Goal: Transaction & Acquisition: Obtain resource

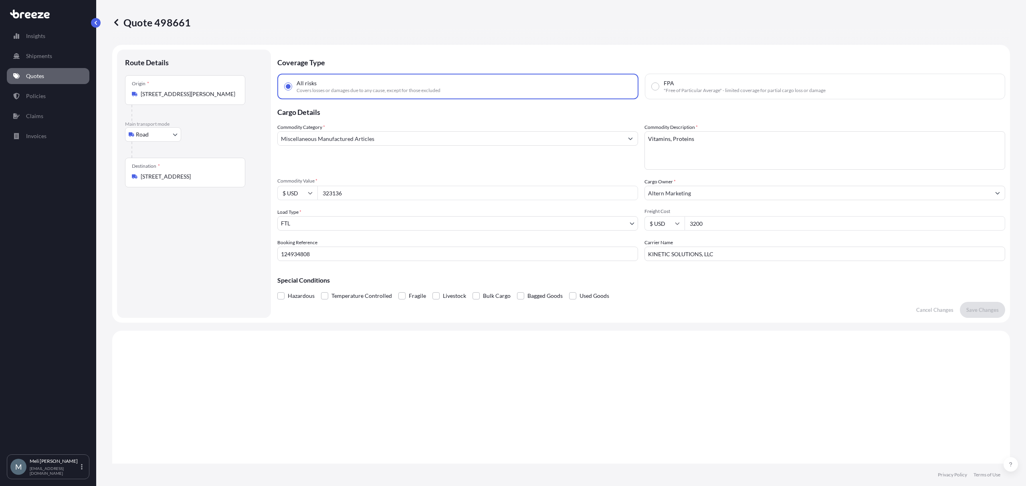
select select "Road"
select select "2"
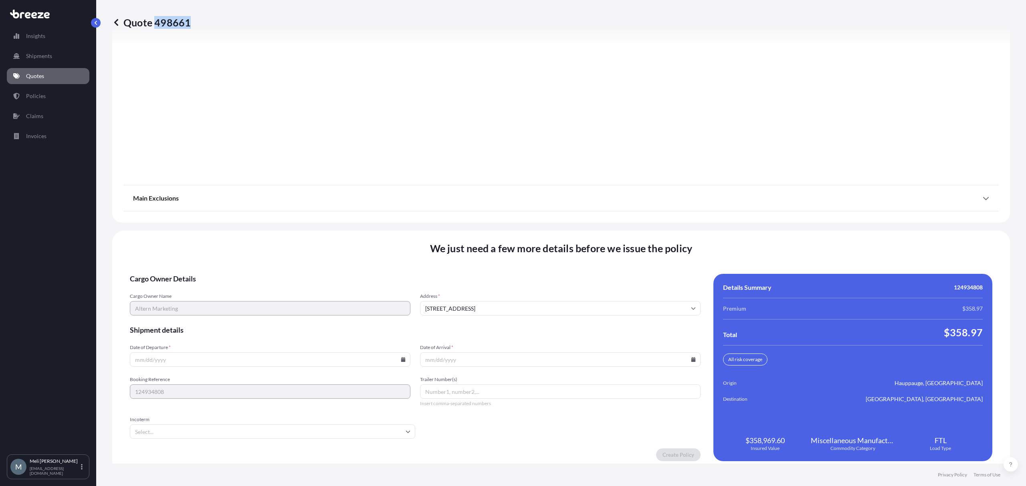
scroll to position [912, 0]
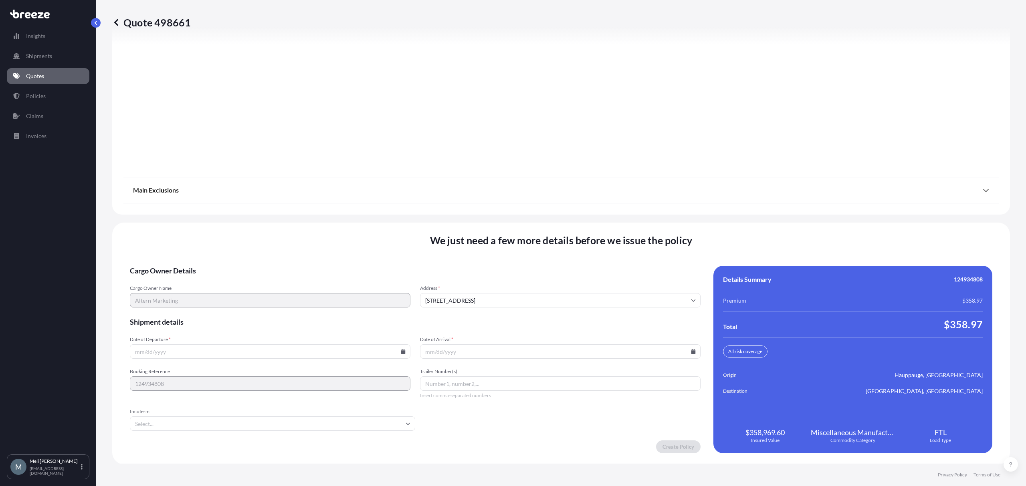
click at [397, 353] on input "Date of Departure *" at bounding box center [270, 352] width 280 height 14
click at [401, 350] on icon at bounding box center [403, 351] width 5 height 5
click at [249, 266] on button "10" at bounding box center [250, 264] width 13 height 13
type input "[DATE]"
click at [498, 355] on input "Date of Arrival *" at bounding box center [560, 352] width 280 height 14
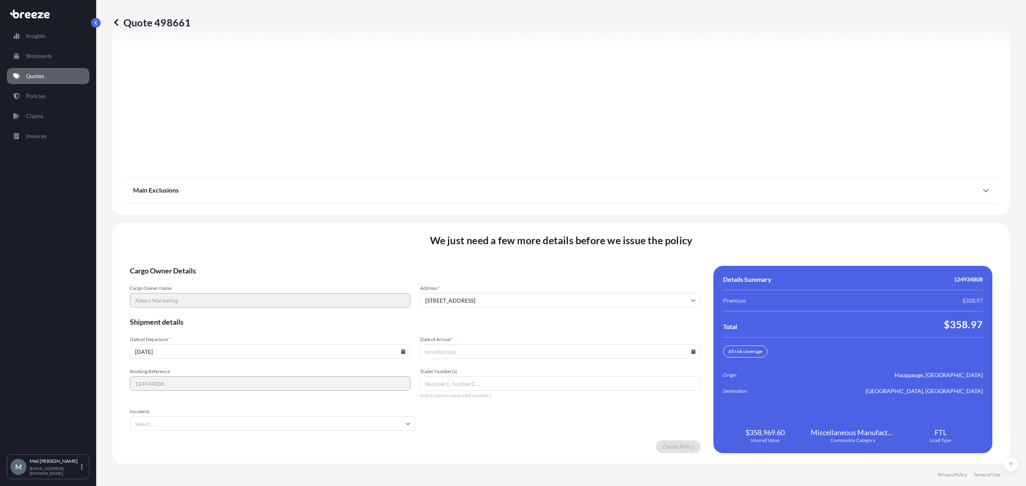
click at [691, 350] on icon at bounding box center [693, 351] width 5 height 5
click at [597, 281] on button "20" at bounding box center [593, 280] width 13 height 13
type input "[DATE]"
click at [505, 382] on input "Trailer Number(s)" at bounding box center [560, 384] width 280 height 14
paste input "317419"
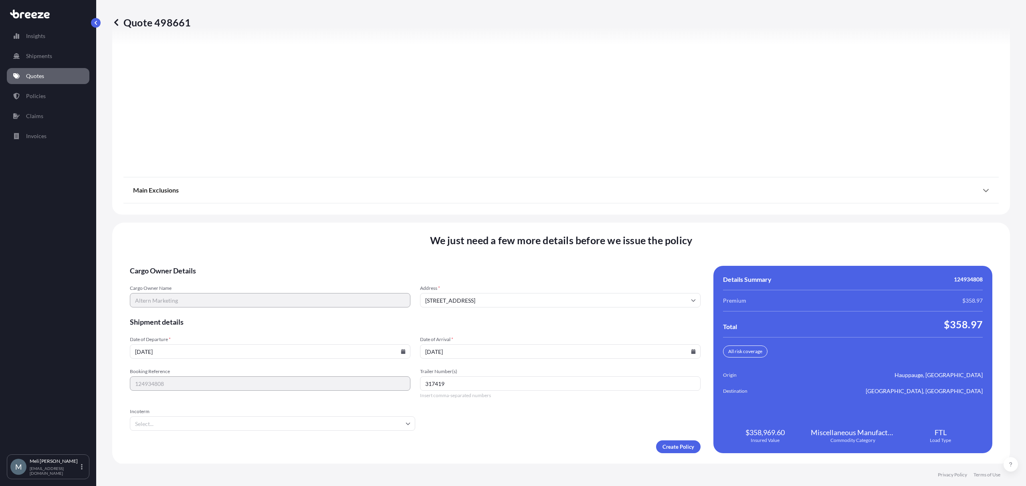
type input "317419"
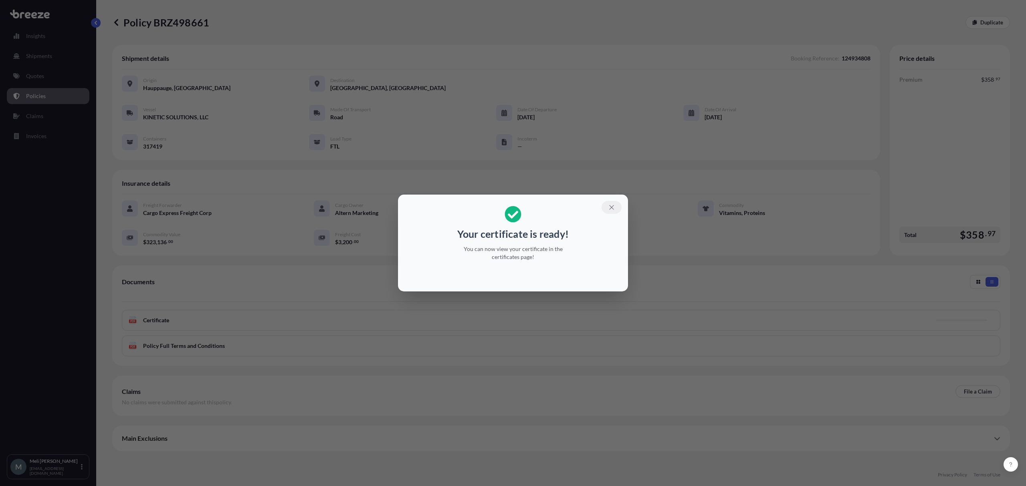
click at [611, 207] on icon "button" at bounding box center [611, 208] width 4 height 4
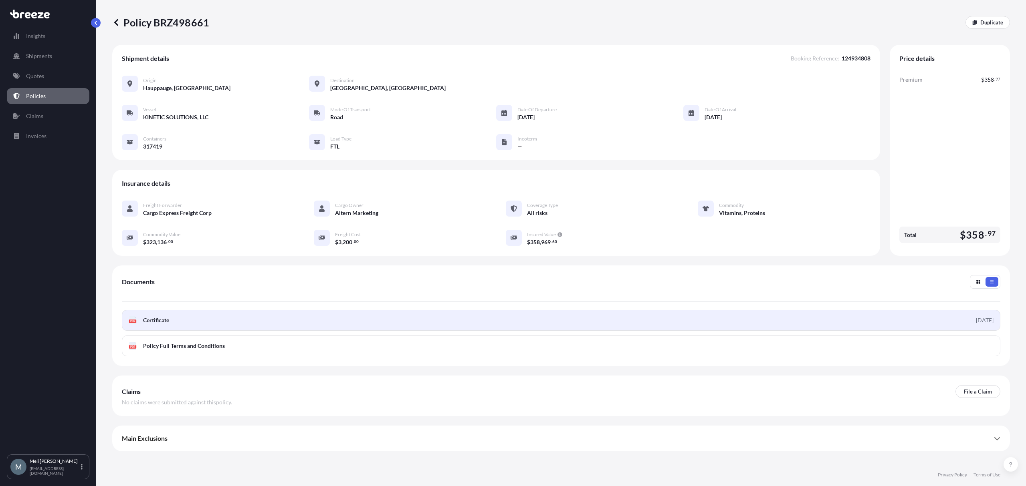
click at [463, 321] on link "PDF Certificate [DATE]" at bounding box center [561, 320] width 878 height 21
